Goal: Information Seeking & Learning: Learn about a topic

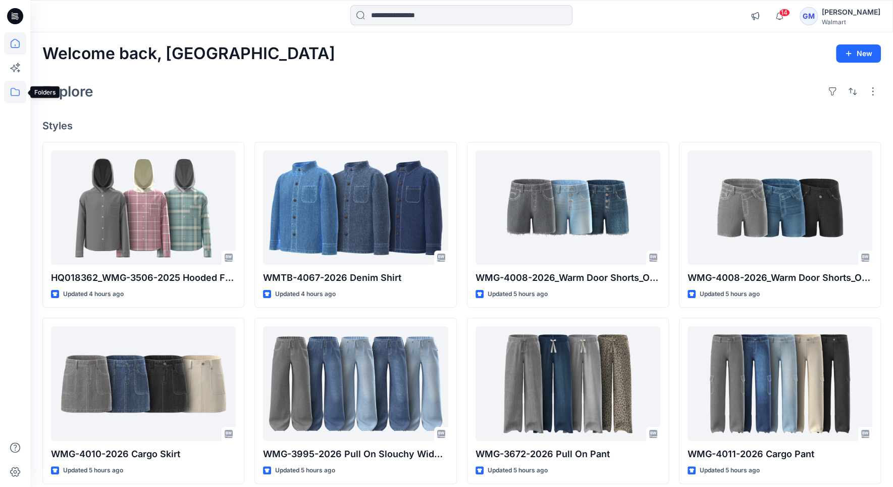
click at [7, 96] on icon at bounding box center [15, 92] width 22 height 22
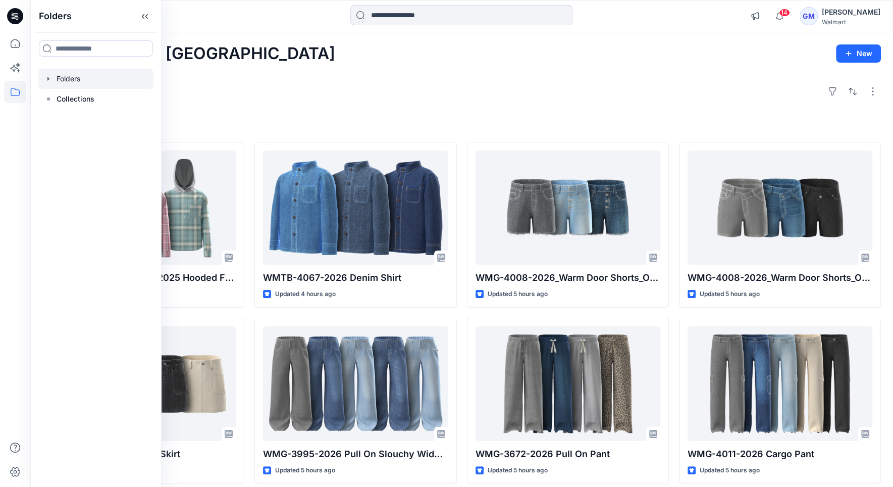
click at [81, 87] on div at bounding box center [95, 79] width 115 height 20
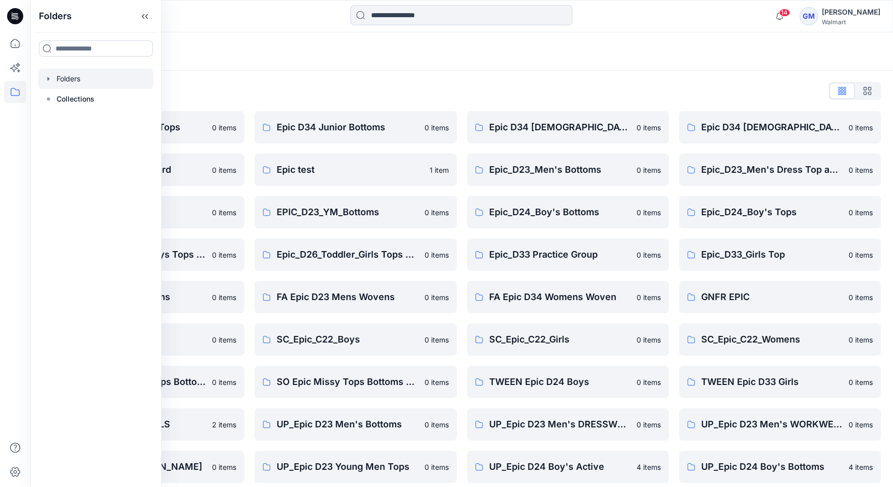
click at [335, 95] on div "Folders List" at bounding box center [461, 91] width 839 height 16
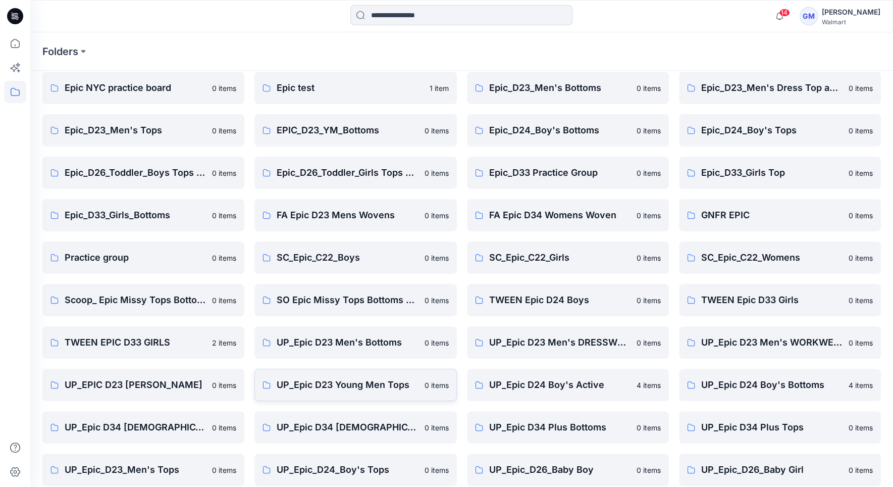
scroll to position [177, 0]
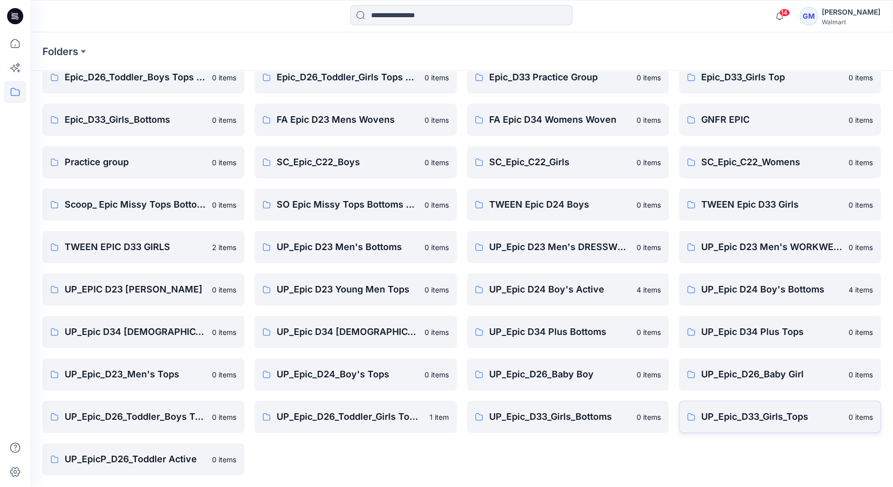
click at [745, 421] on p "UP_Epic_D33_Girls_Tops" at bounding box center [771, 416] width 141 height 14
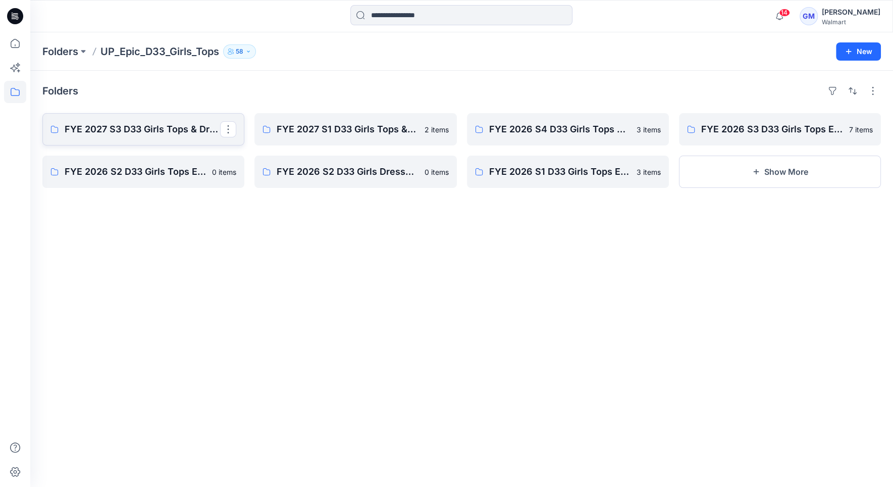
click at [111, 130] on p "FYE 2027 S3 D33 Girls Tops & Dresses Epic Design" at bounding box center [142, 129] width 155 height 14
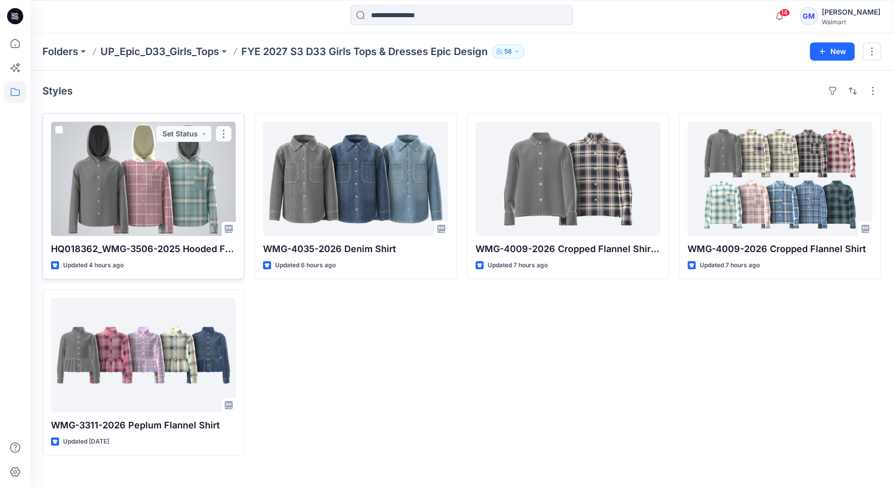
click at [146, 197] on div at bounding box center [143, 179] width 185 height 114
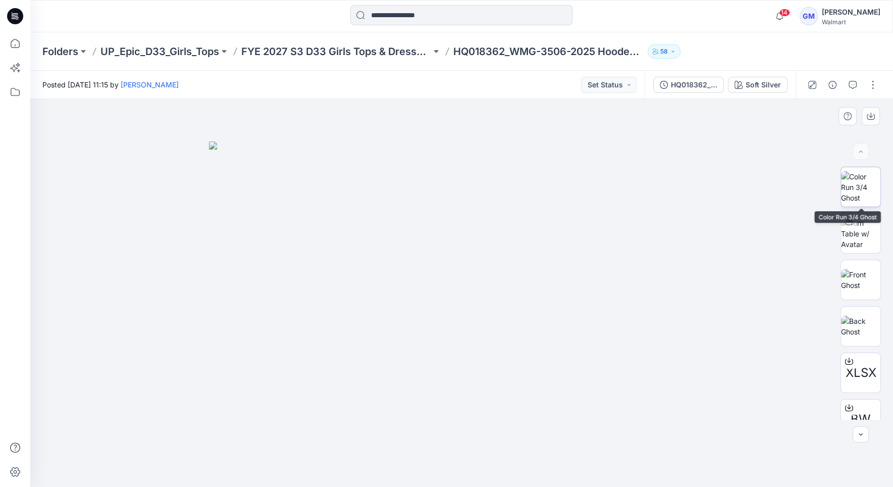
click at [871, 199] on img at bounding box center [860, 187] width 39 height 32
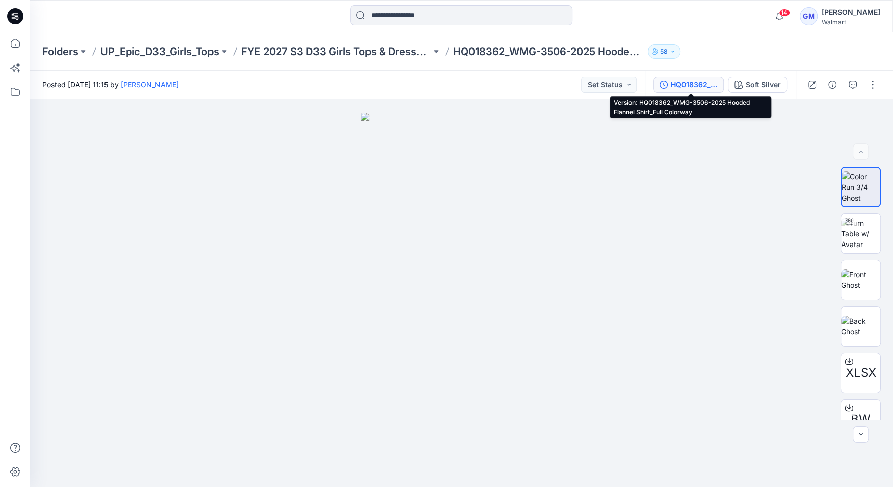
click at [704, 85] on div "HQ018362_WMG-3506-2025 Hooded Flannel Shirt_Full Colorway" at bounding box center [694, 84] width 46 height 11
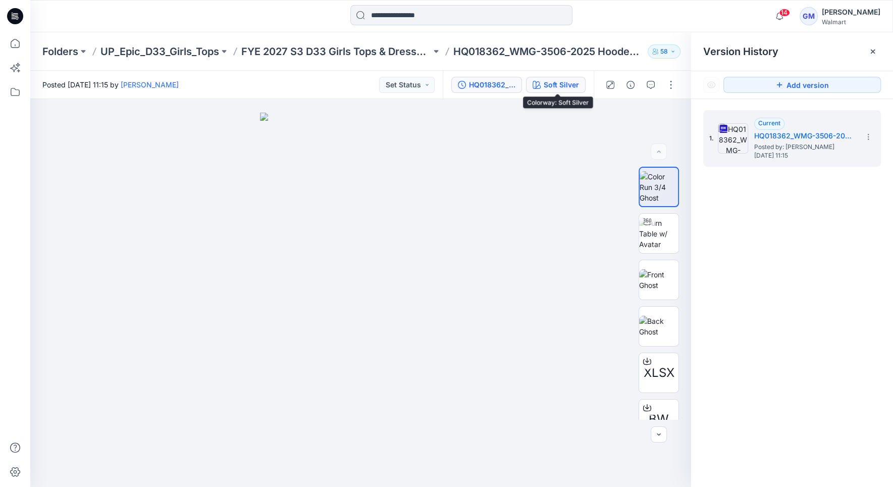
click at [561, 83] on div "Soft Silver" at bounding box center [561, 84] width 35 height 11
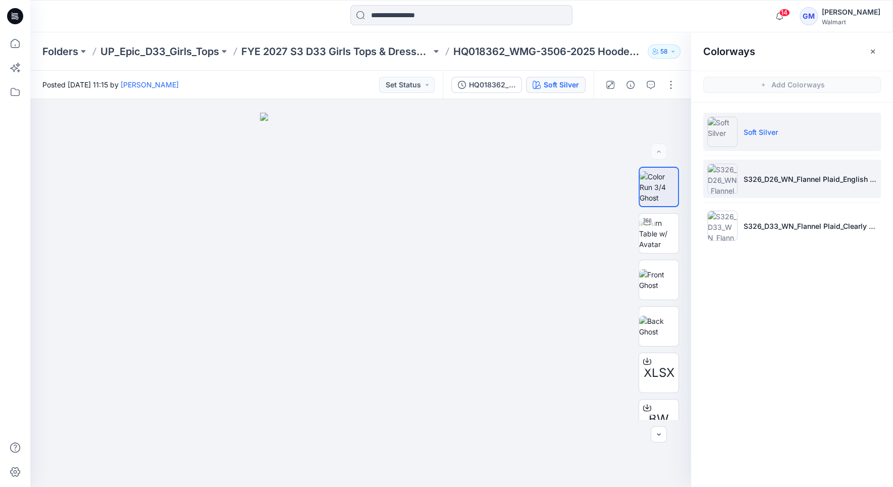
click at [764, 171] on li "S326_D26_WN_Flannel Plaid_English Rose_G2981C" at bounding box center [792, 179] width 178 height 38
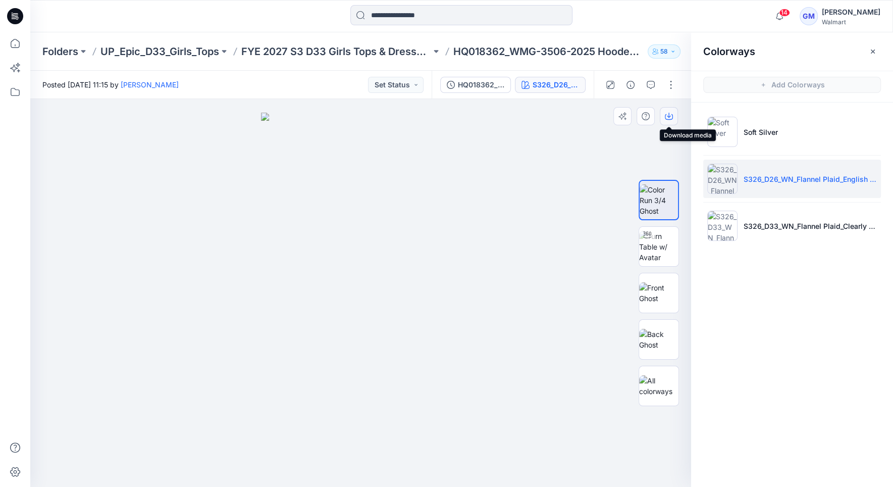
click at [669, 117] on icon "button" at bounding box center [669, 116] width 8 height 8
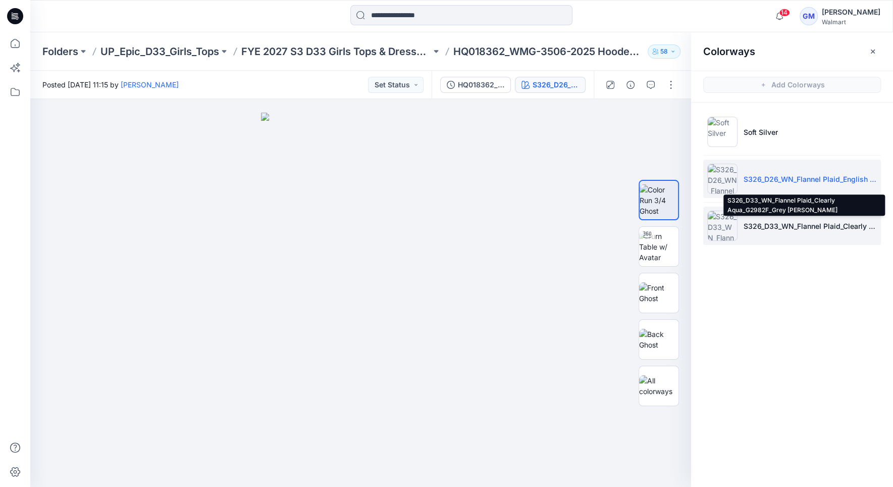
drag, startPoint x: 808, startPoint y: 220, endPoint x: 802, endPoint y: 219, distance: 5.8
click at [808, 221] on p "S326_D33_WN_Flannel Plaid_Clearly Aqua_G2982F_Grey Heather Hood" at bounding box center [810, 226] width 133 height 11
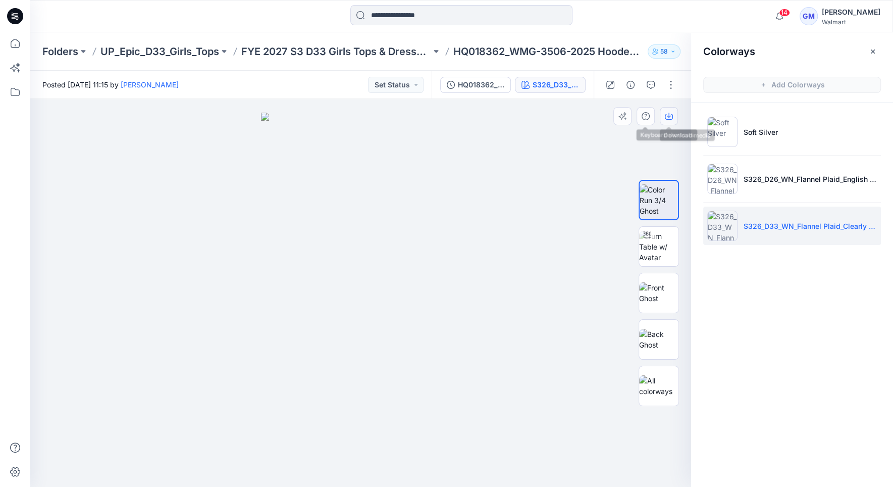
click at [667, 114] on icon "button" at bounding box center [669, 116] width 8 height 8
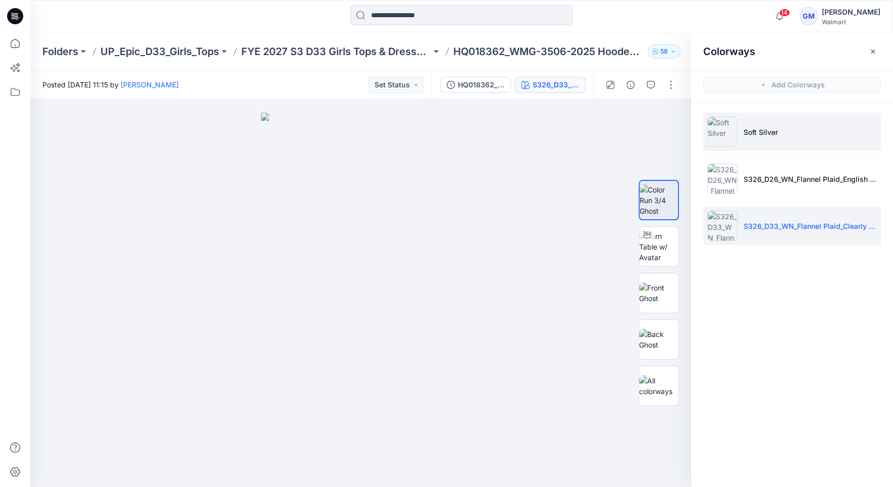
click at [736, 133] on img at bounding box center [722, 132] width 30 height 30
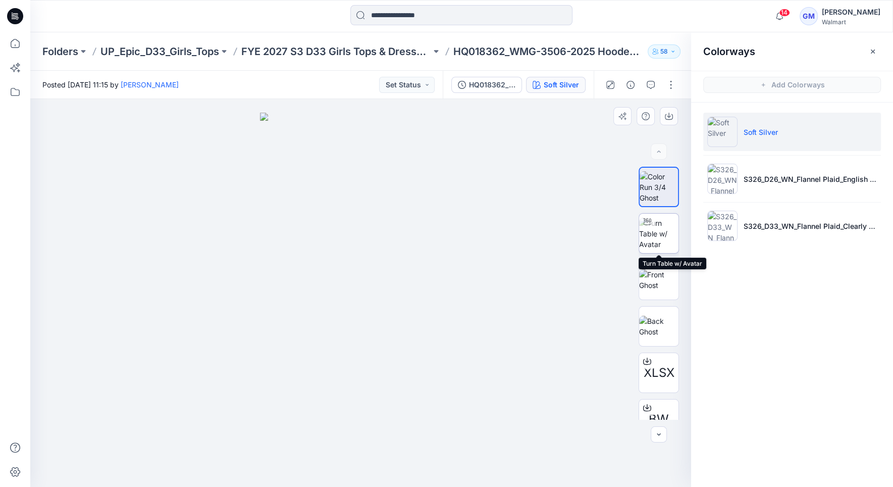
click at [656, 228] on img at bounding box center [658, 234] width 39 height 32
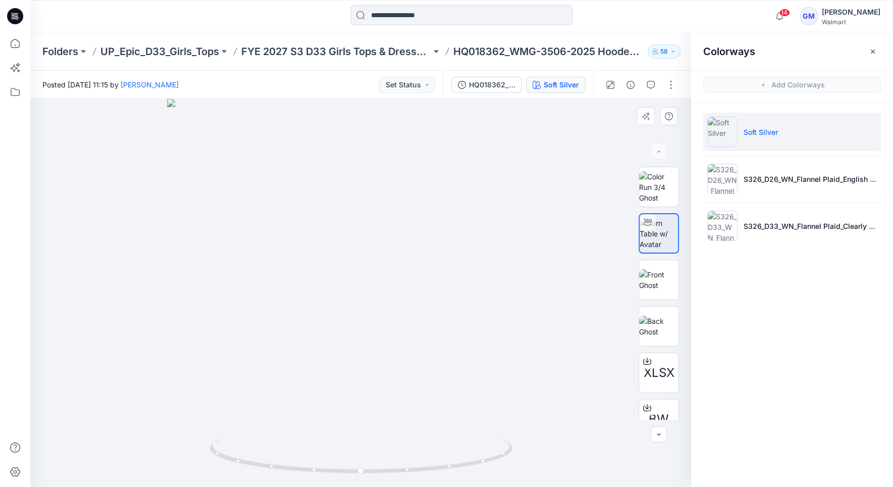
click at [360, 300] on div at bounding box center [360, 293] width 661 height 388
click at [361, 457] on icon at bounding box center [361, 459] width 6 height 6
drag, startPoint x: 360, startPoint y: 456, endPoint x: 366, endPoint y: 457, distance: 6.1
click at [360, 456] on icon at bounding box center [361, 459] width 6 height 6
click at [364, 457] on div at bounding box center [361, 459] width 12 height 12
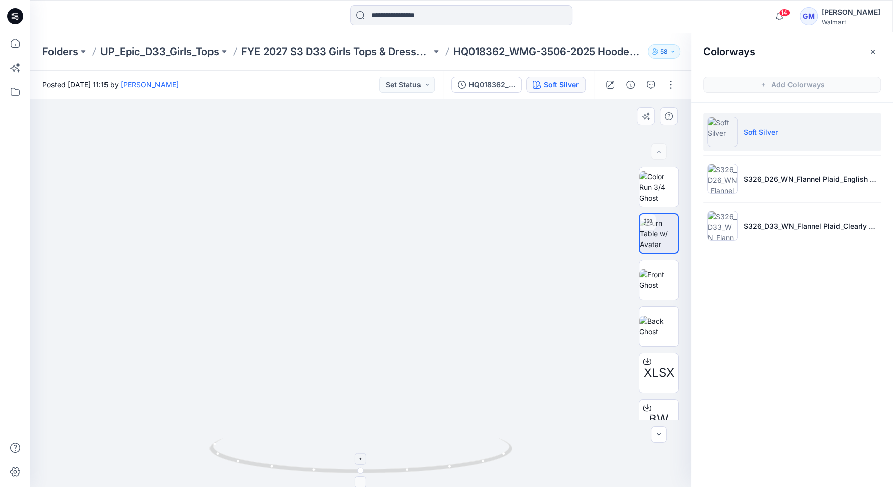
click at [364, 457] on div at bounding box center [361, 459] width 12 height 12
click at [364, 456] on div at bounding box center [361, 459] width 12 height 12
drag, startPoint x: 773, startPoint y: 176, endPoint x: 772, endPoint y: 181, distance: 5.8
click at [771, 178] on p "S326_D26_WN_Flannel Plaid_English Rose_G2981C" at bounding box center [810, 179] width 133 height 11
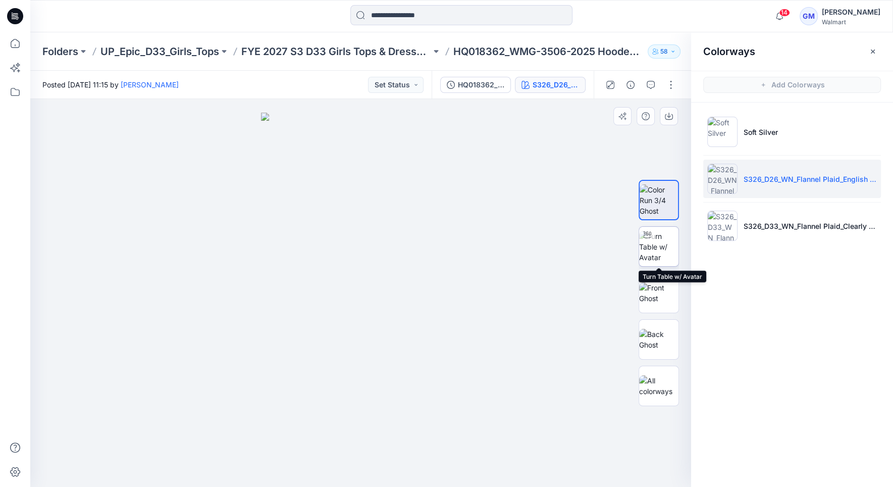
drag, startPoint x: 666, startPoint y: 247, endPoint x: 663, endPoint y: 258, distance: 11.2
click at [666, 247] on img at bounding box center [658, 247] width 39 height 32
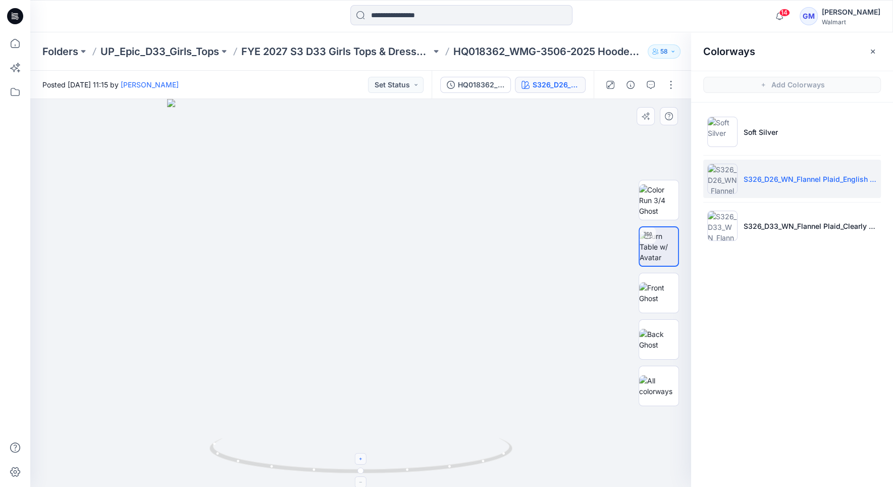
click at [359, 459] on icon at bounding box center [361, 459] width 6 height 6
click at [362, 458] on icon at bounding box center [361, 459] width 6 height 6
click at [363, 458] on icon at bounding box center [361, 459] width 6 height 6
drag, startPoint x: 303, startPoint y: 473, endPoint x: 179, endPoint y: 438, distance: 129.0
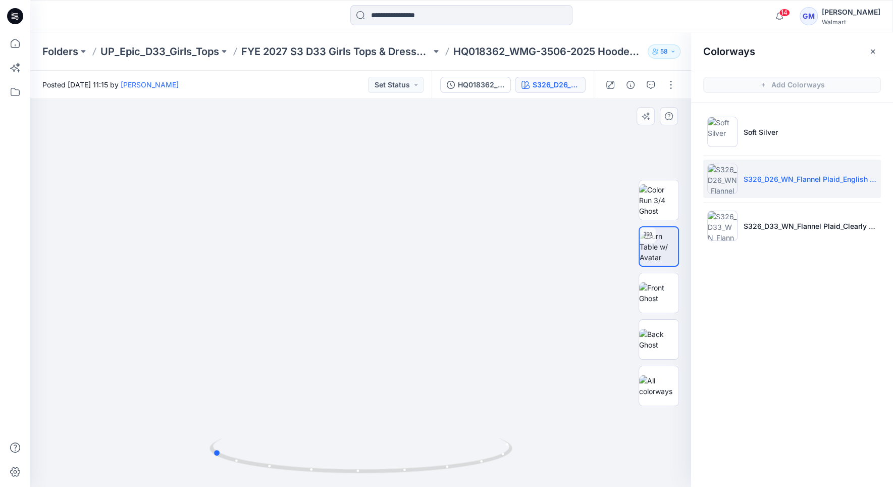
click at [170, 443] on div at bounding box center [360, 293] width 661 height 388
